Goal: Task Accomplishment & Management: Use online tool/utility

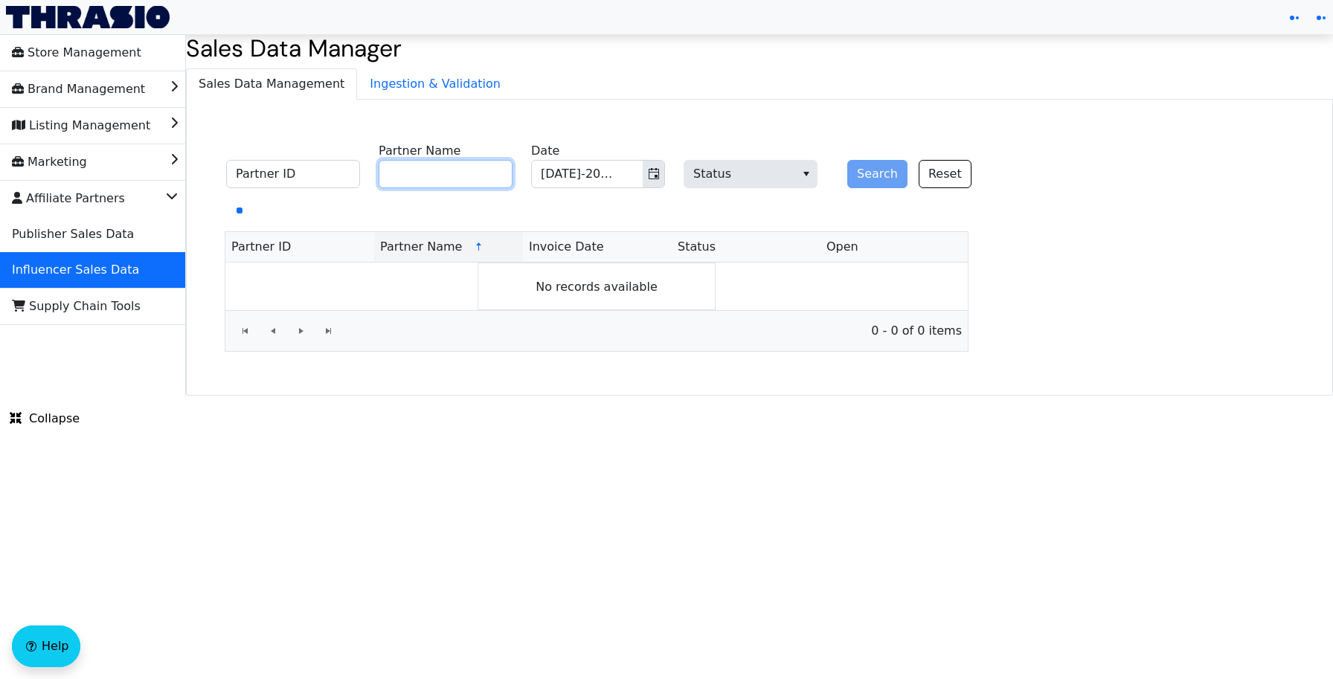
click at [478, 177] on input "Partner Name" at bounding box center [446, 174] width 134 height 28
type input "[PERSON_NAME]"
click at [853, 183] on button "Search" at bounding box center [877, 174] width 60 height 28
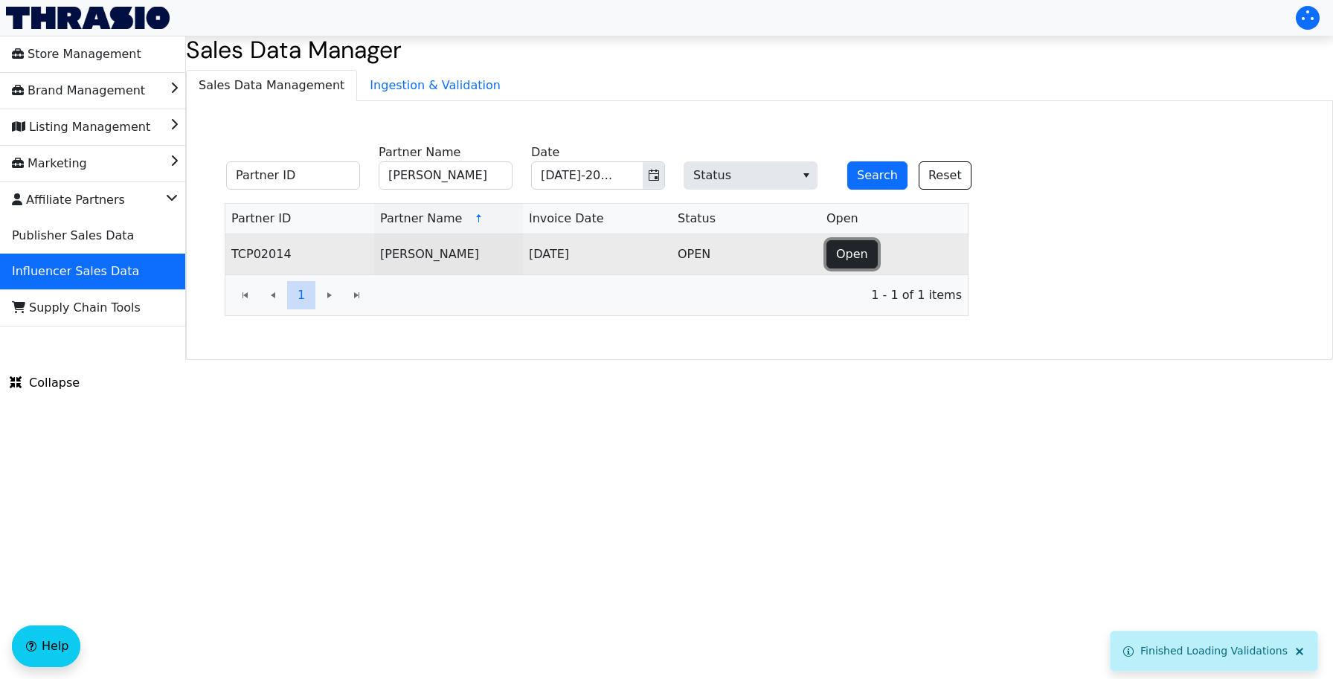
click at [852, 254] on span "Open" at bounding box center [852, 255] width 32 height 18
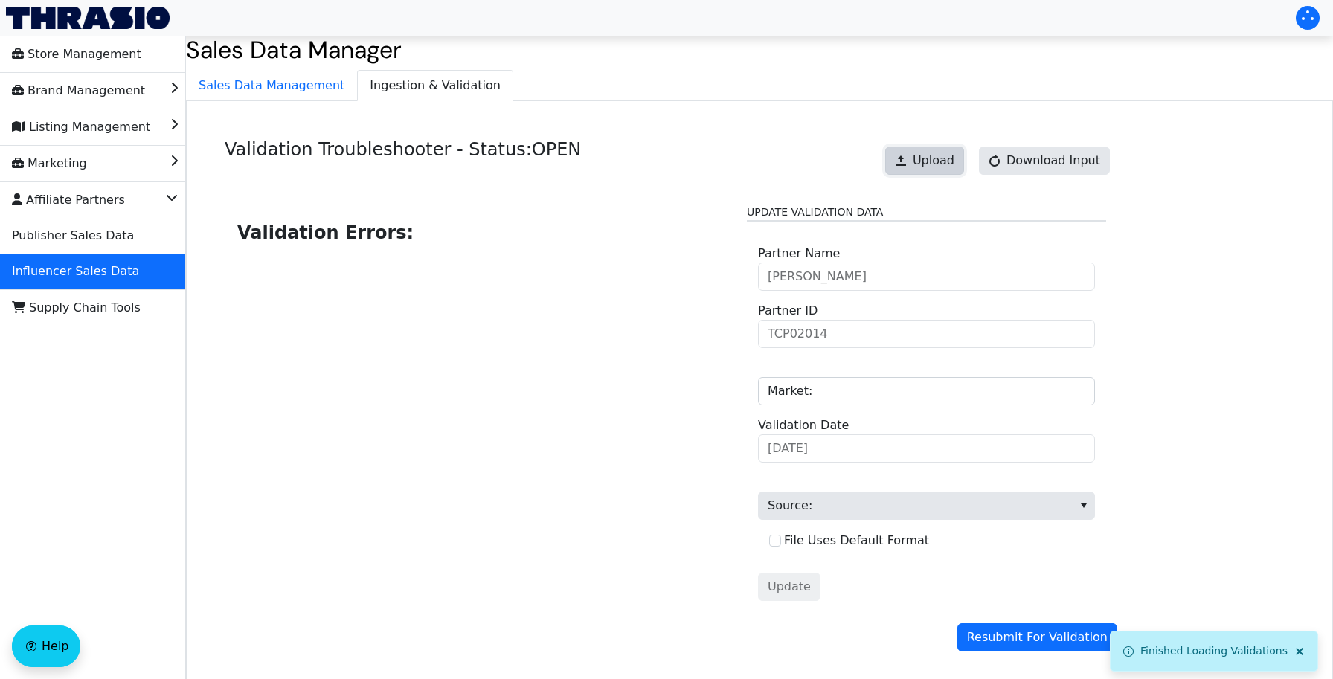
click at [945, 159] on span "Upload" at bounding box center [934, 161] width 42 height 18
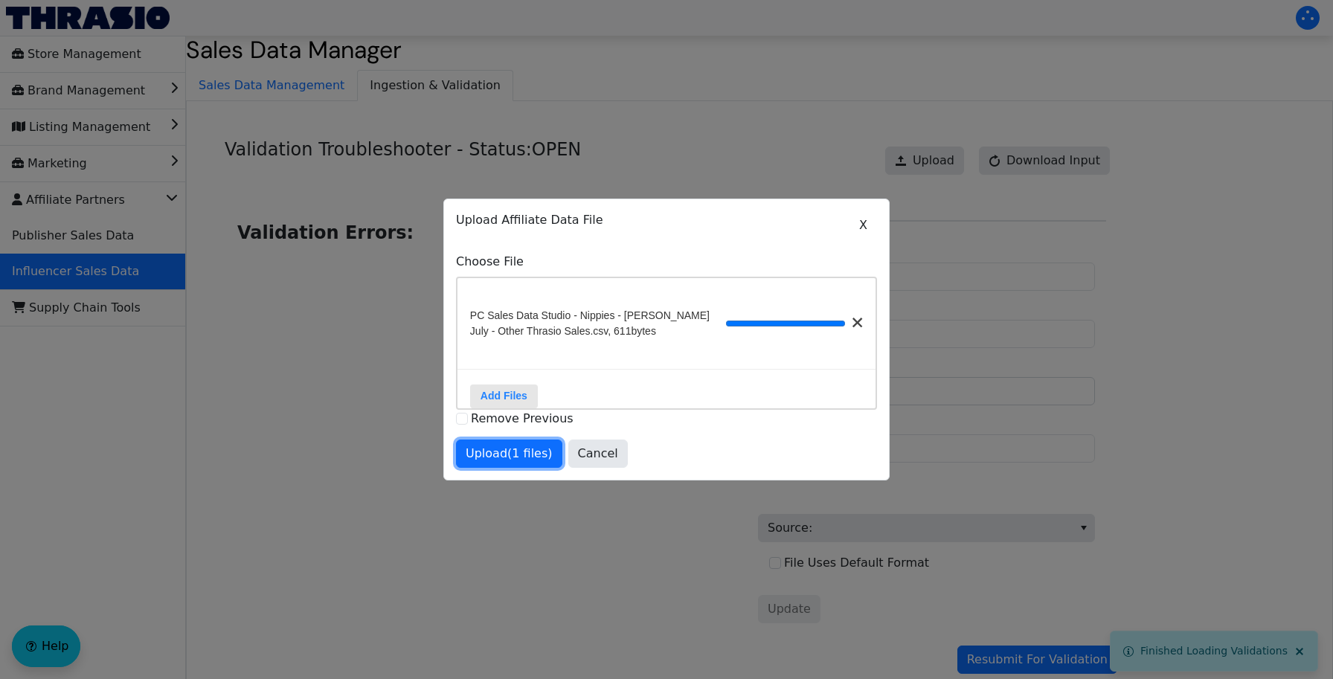
click at [536, 455] on span "Upload (1 files)" at bounding box center [509, 454] width 87 height 18
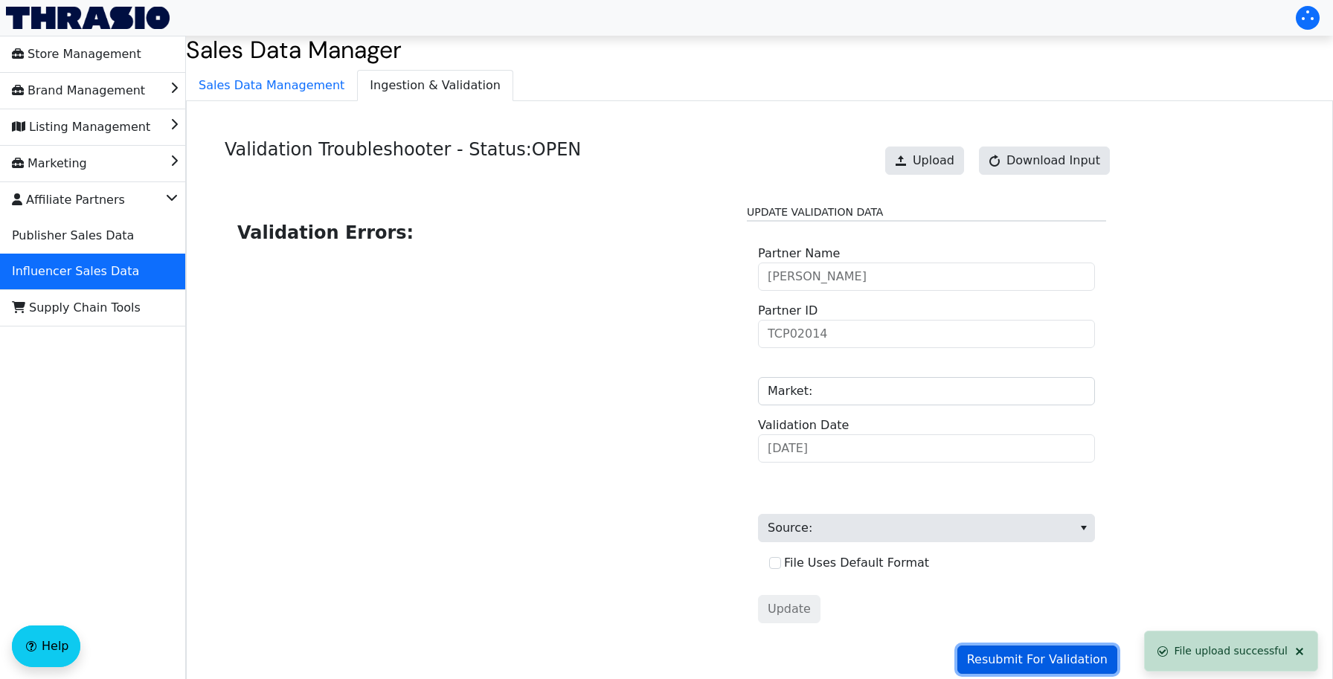
click at [1018, 655] on span "Resubmit For Validation" at bounding box center [1037, 660] width 141 height 18
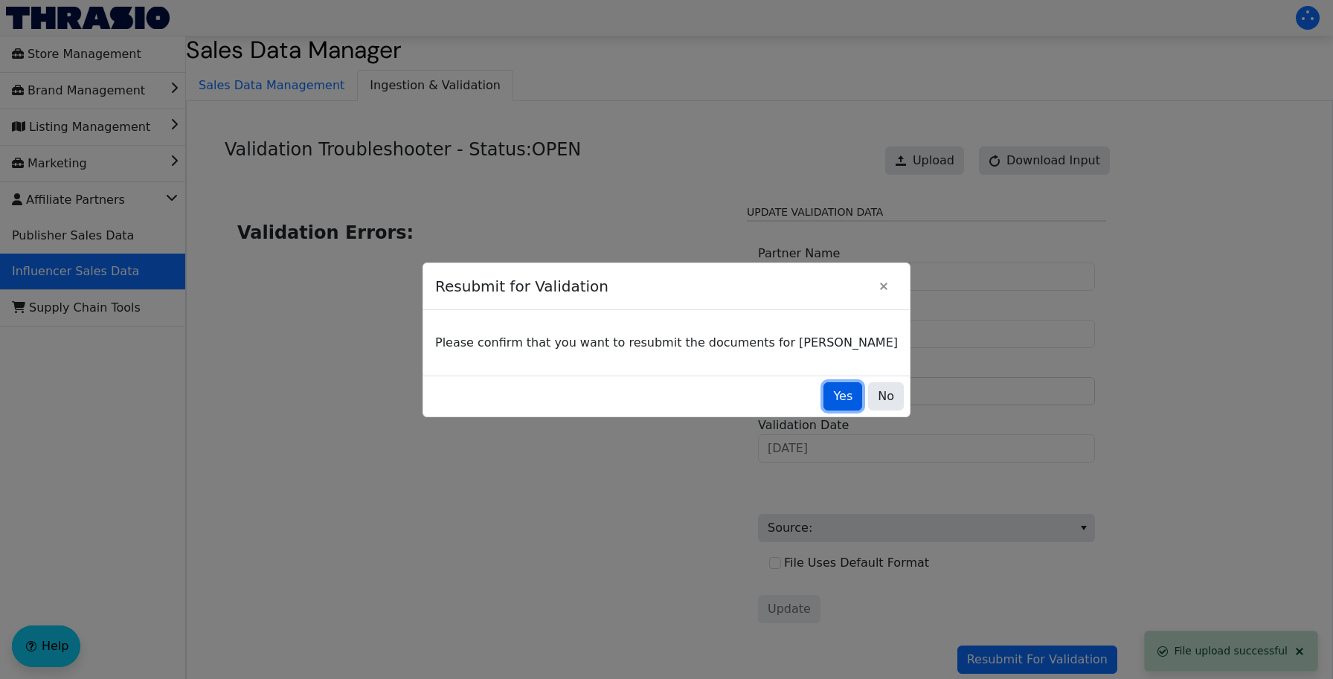
click at [824, 410] on button "Yes" at bounding box center [843, 396] width 39 height 28
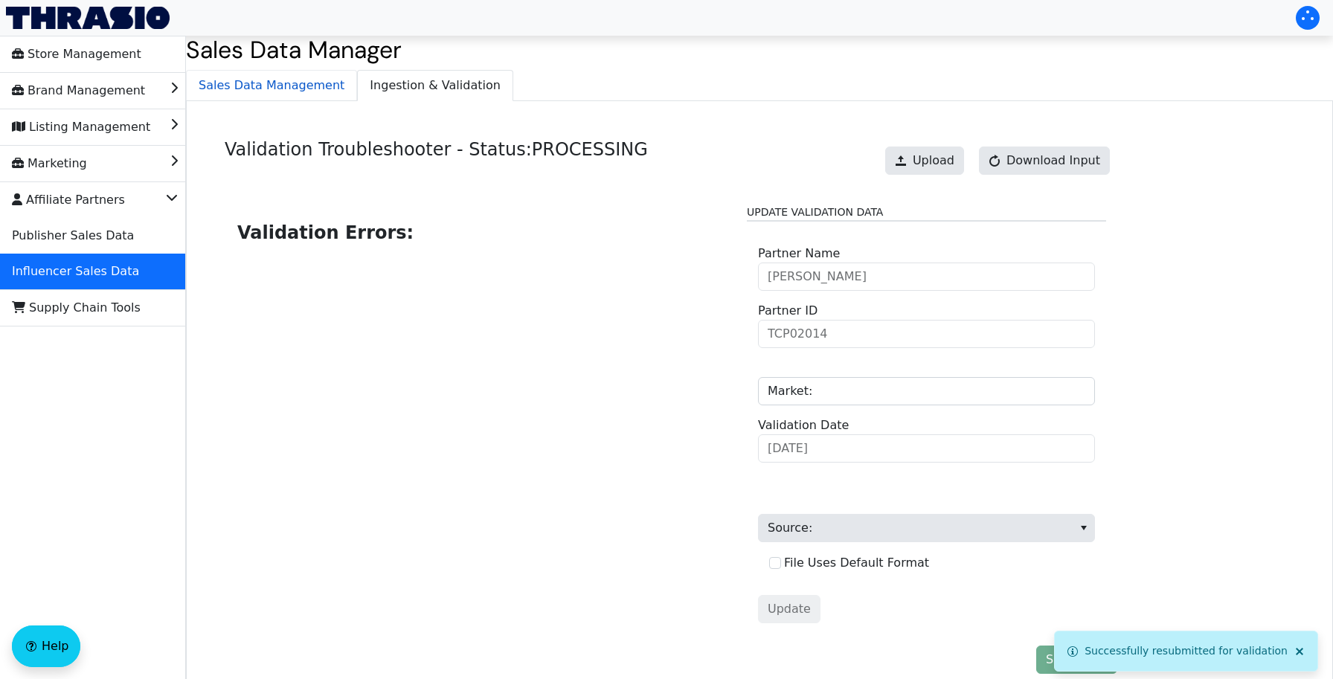
click at [306, 89] on span "Sales Data Management" at bounding box center [272, 86] width 170 height 30
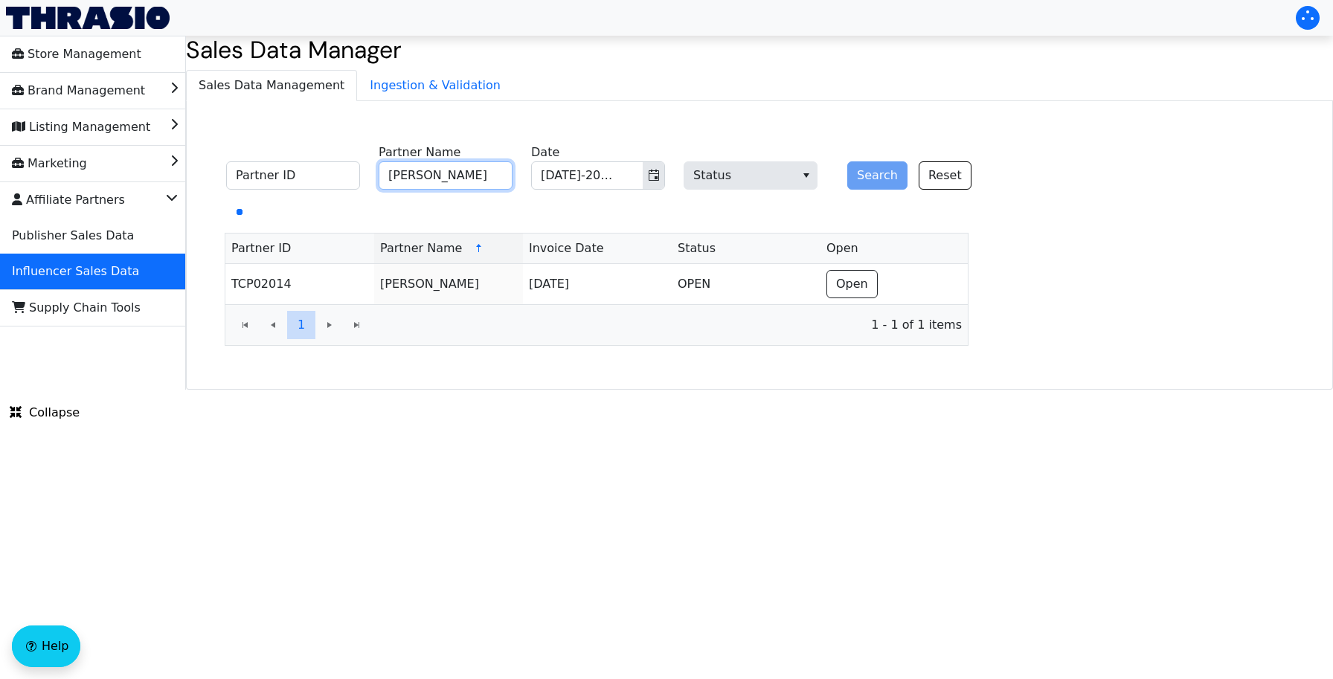
click at [481, 177] on input "[PERSON_NAME]" at bounding box center [446, 175] width 134 height 28
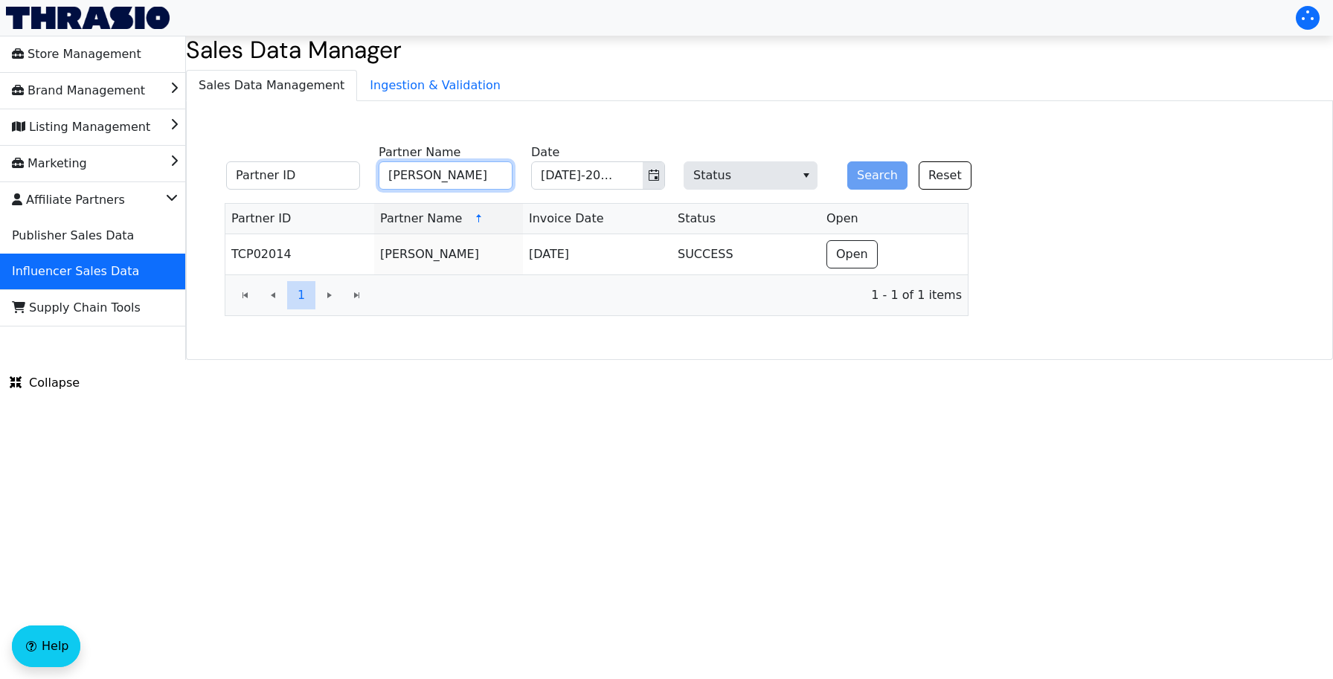
click at [469, 171] on input "[PERSON_NAME]" at bounding box center [446, 175] width 134 height 28
type input "[PERSON_NAME]"
click at [864, 181] on button "Search" at bounding box center [877, 175] width 60 height 28
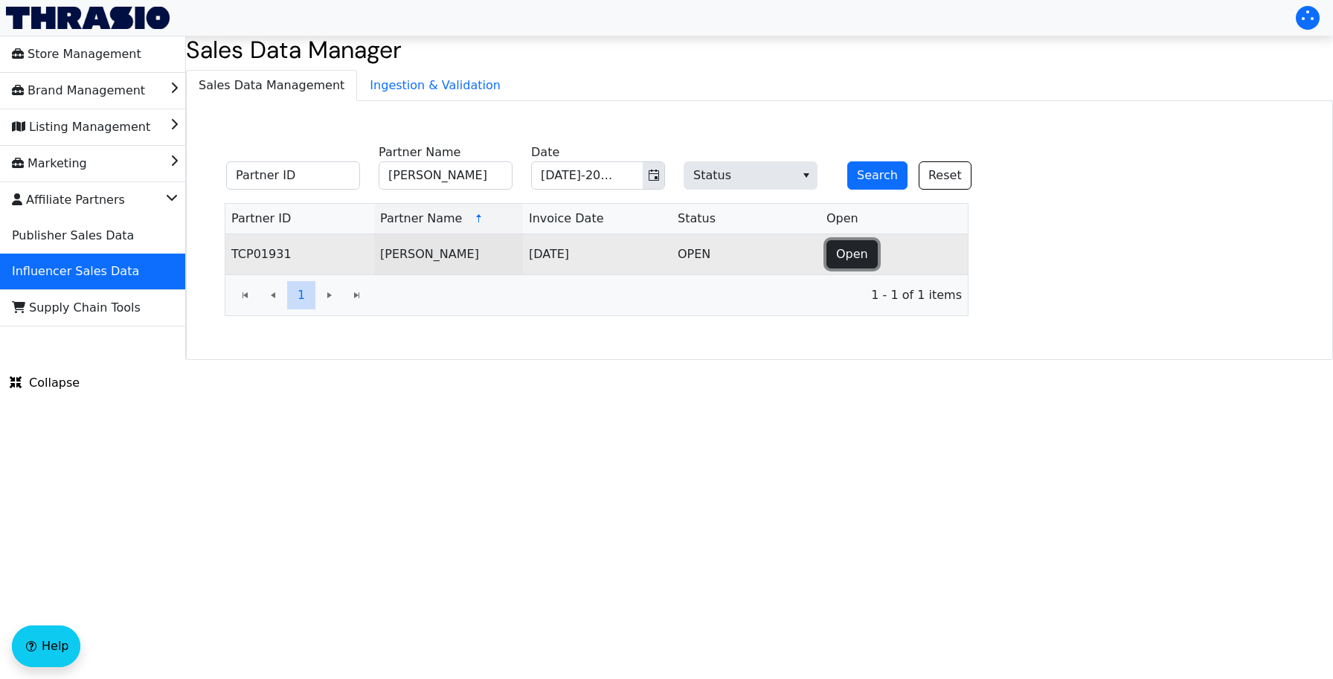
click at [846, 240] on button "Open" at bounding box center [852, 254] width 51 height 28
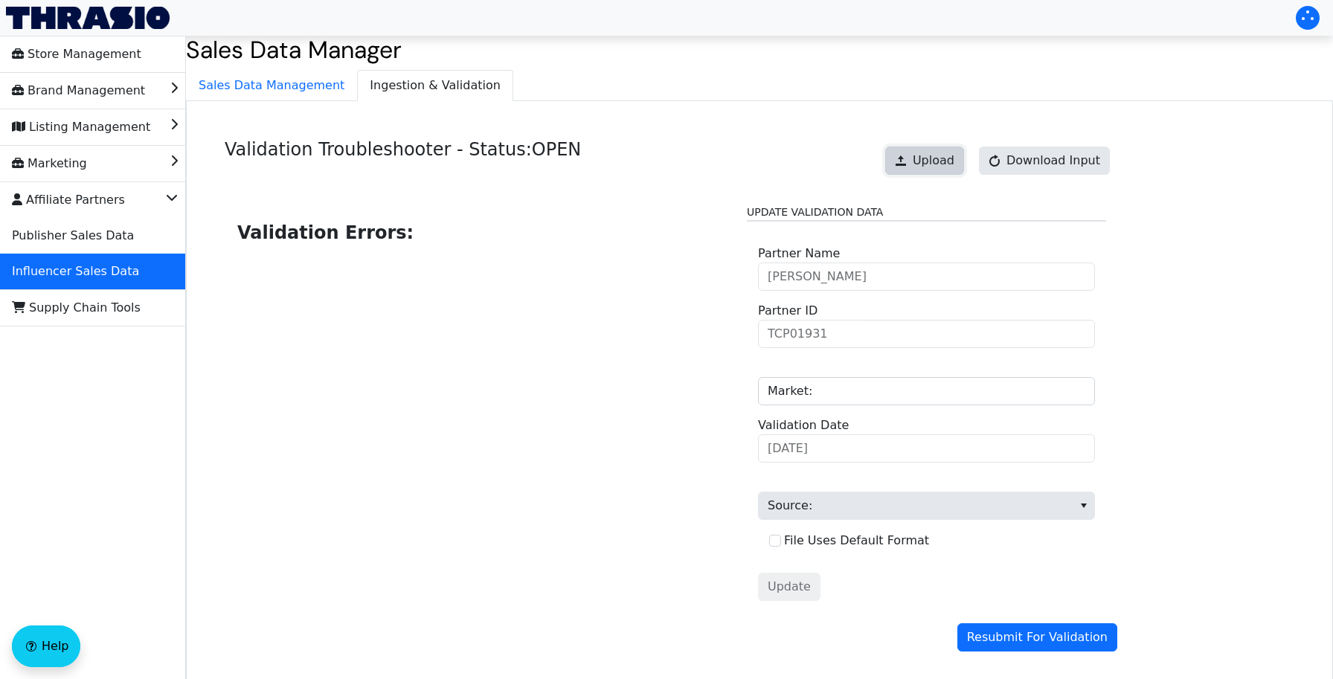
click at [928, 158] on span "Upload" at bounding box center [934, 161] width 42 height 18
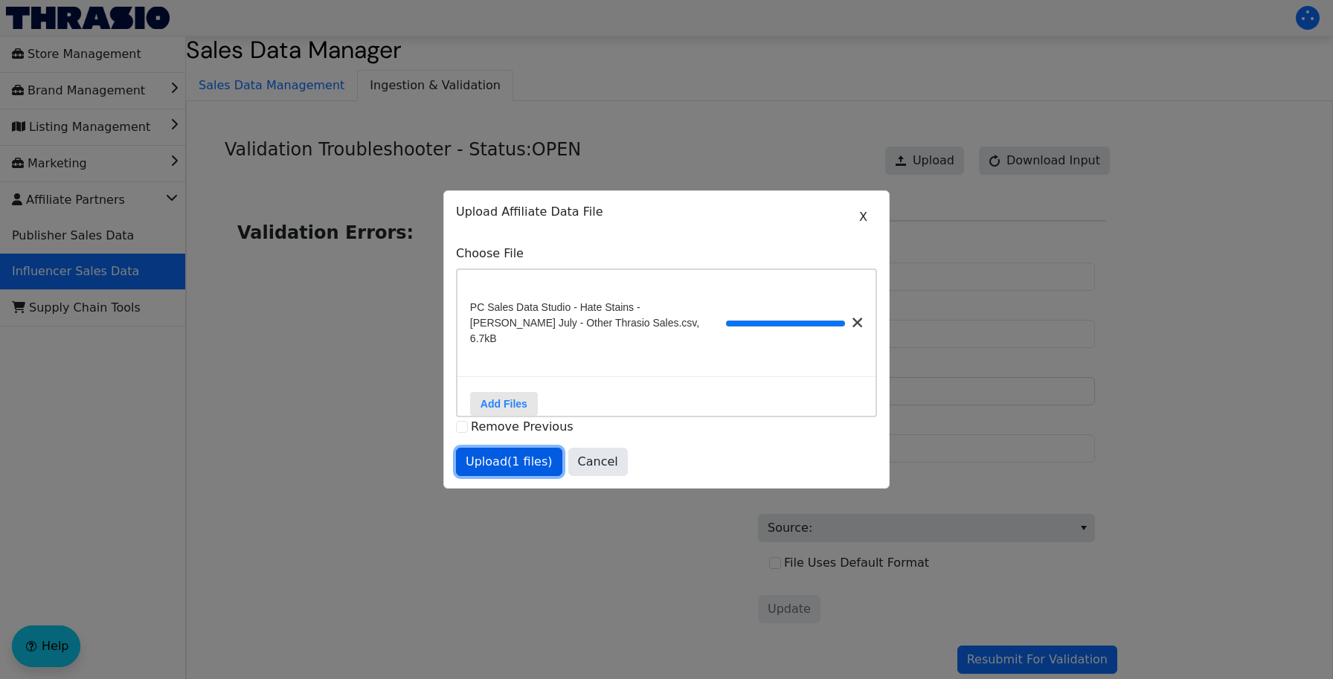
click at [516, 460] on span "Upload (1 files)" at bounding box center [509, 462] width 87 height 18
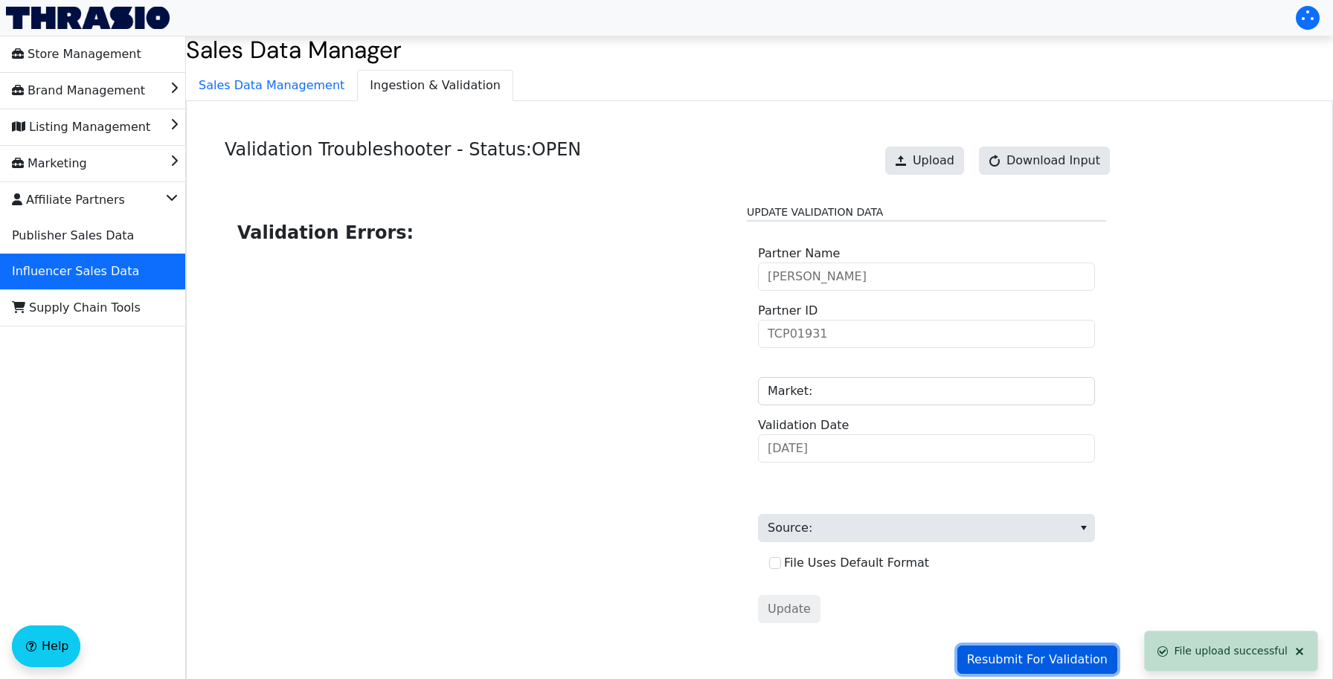
click at [993, 658] on span "Resubmit For Validation" at bounding box center [1037, 660] width 141 height 18
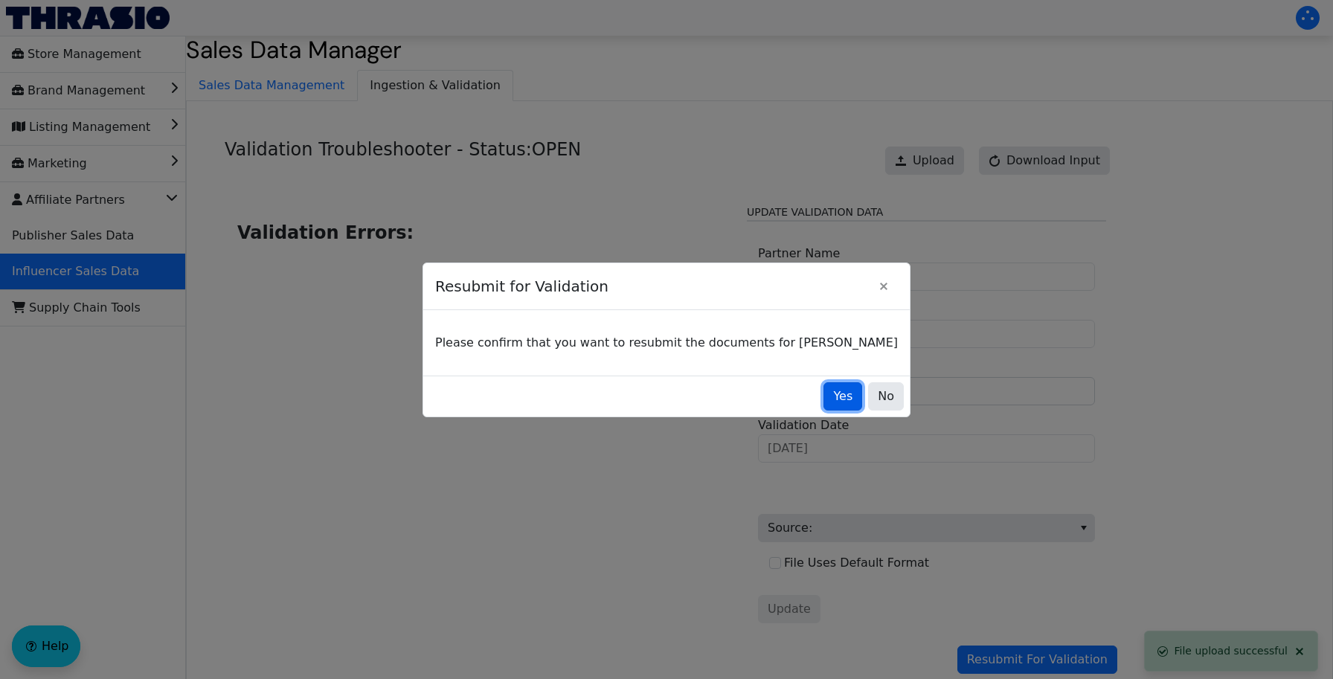
click at [824, 404] on button "Yes" at bounding box center [843, 396] width 39 height 28
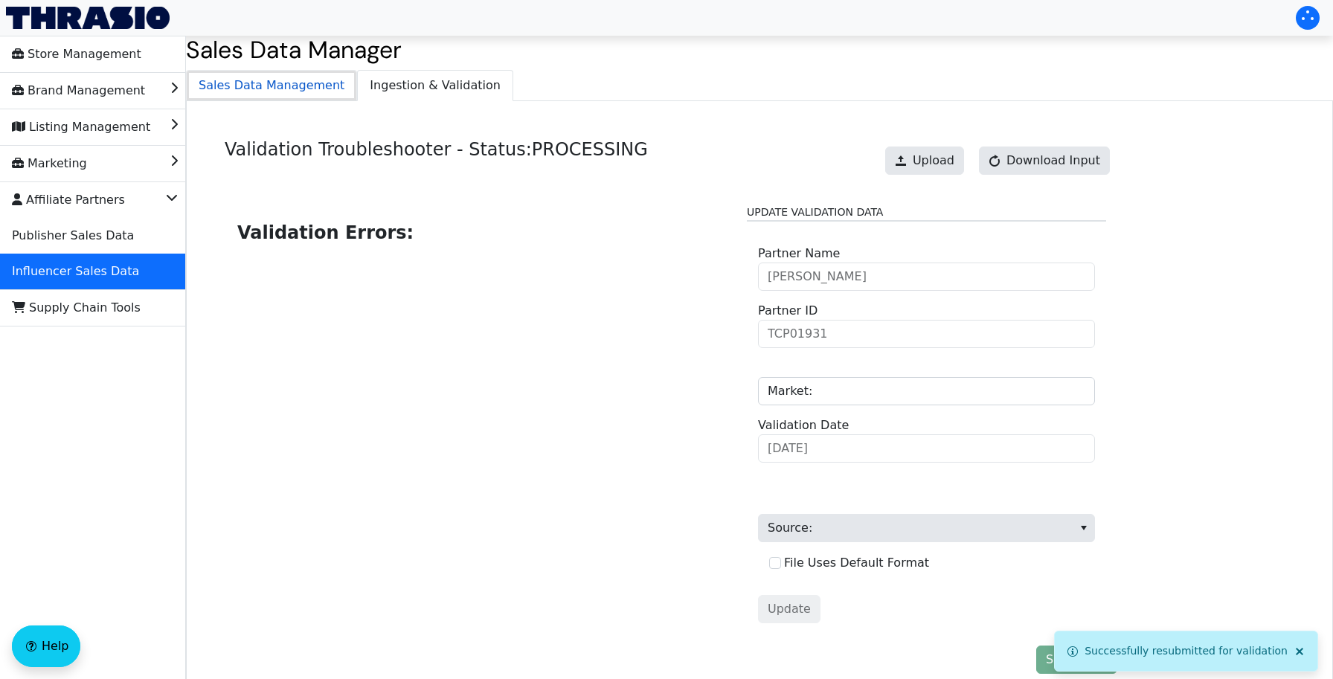
click at [286, 93] on span "Sales Data Management" at bounding box center [272, 86] width 170 height 30
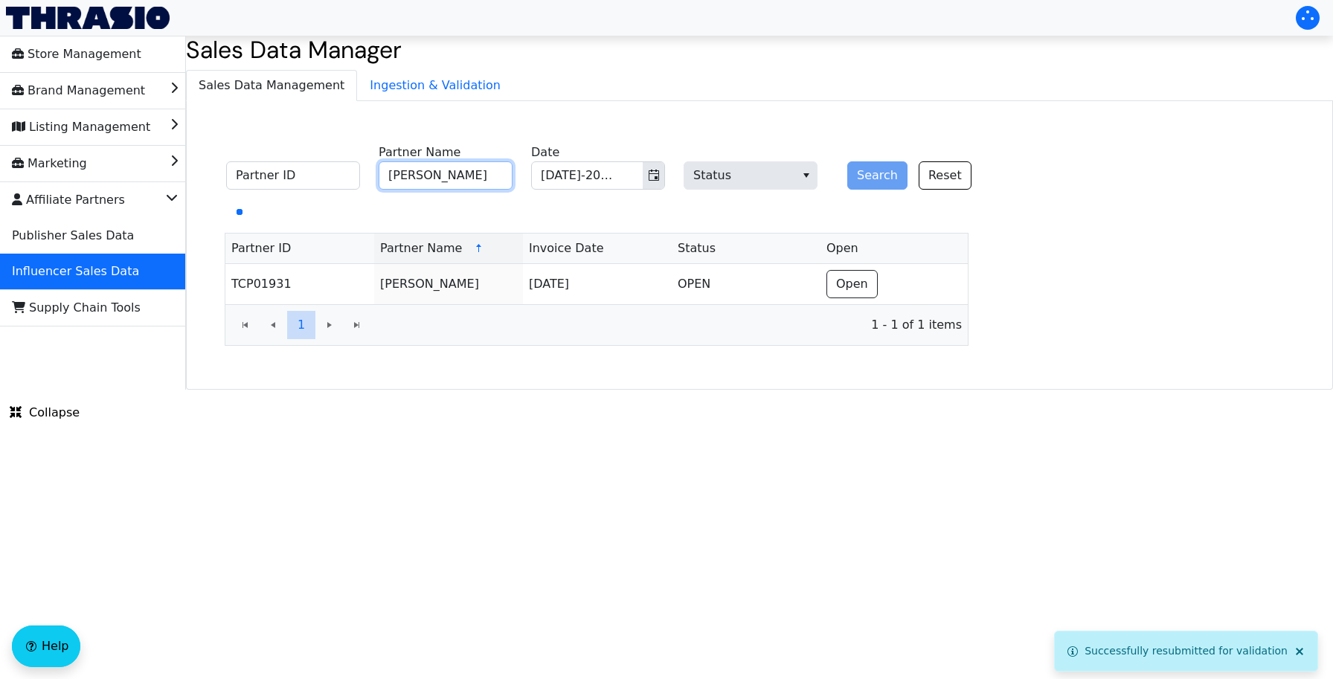
click at [436, 180] on input "[PERSON_NAME]" at bounding box center [446, 175] width 134 height 28
